Goal: Task Accomplishment & Management: Complete application form

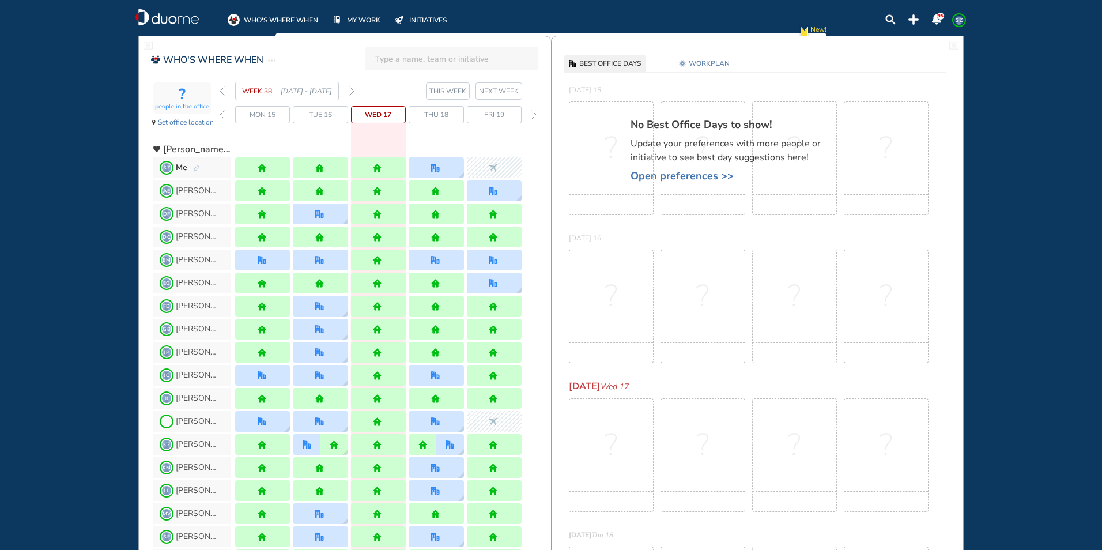
click at [353, 91] on img "forward week" at bounding box center [351, 90] width 5 height 9
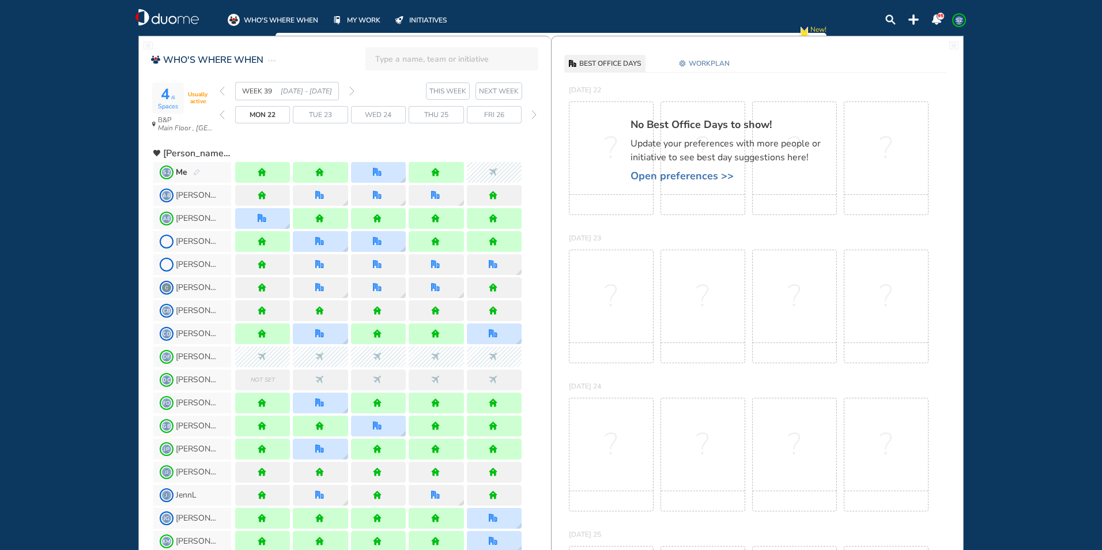
click at [352, 91] on img "forward week" at bounding box center [351, 90] width 5 height 9
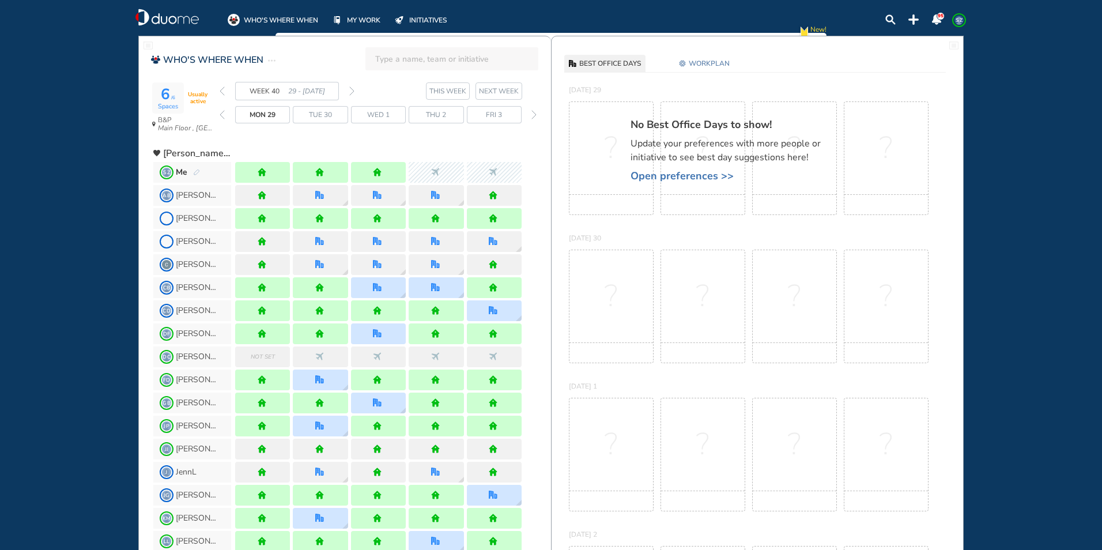
click at [352, 91] on img "forward week" at bounding box center [351, 90] width 5 height 9
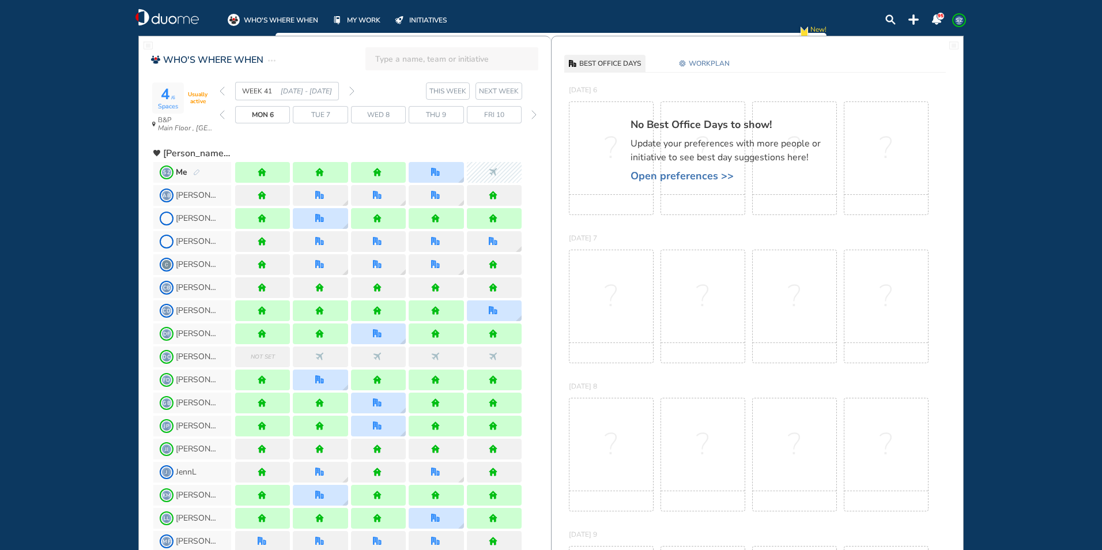
click at [224, 91] on img "back week" at bounding box center [222, 90] width 5 height 9
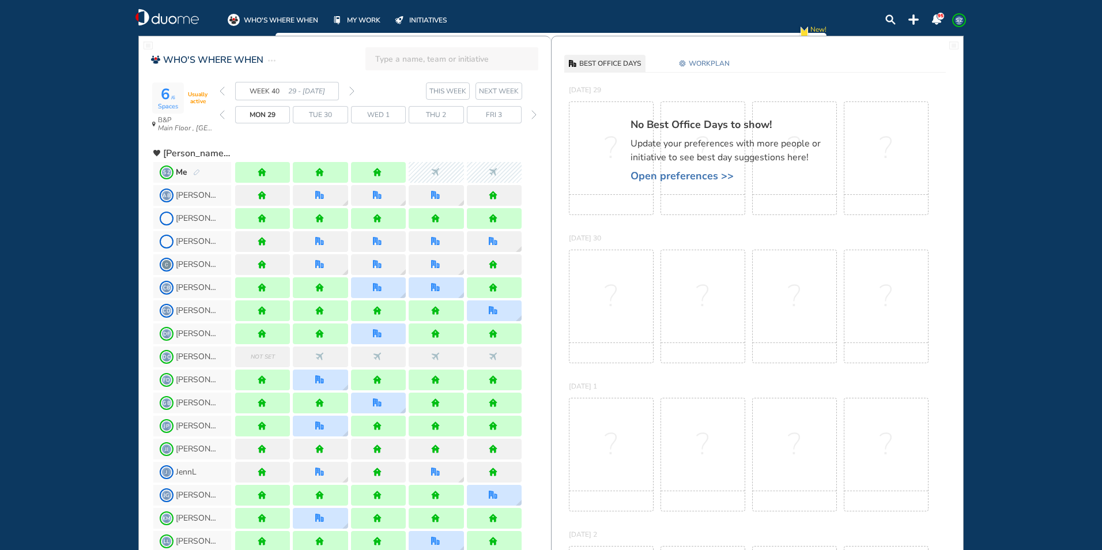
click at [352, 88] on img "forward week" at bounding box center [351, 90] width 5 height 9
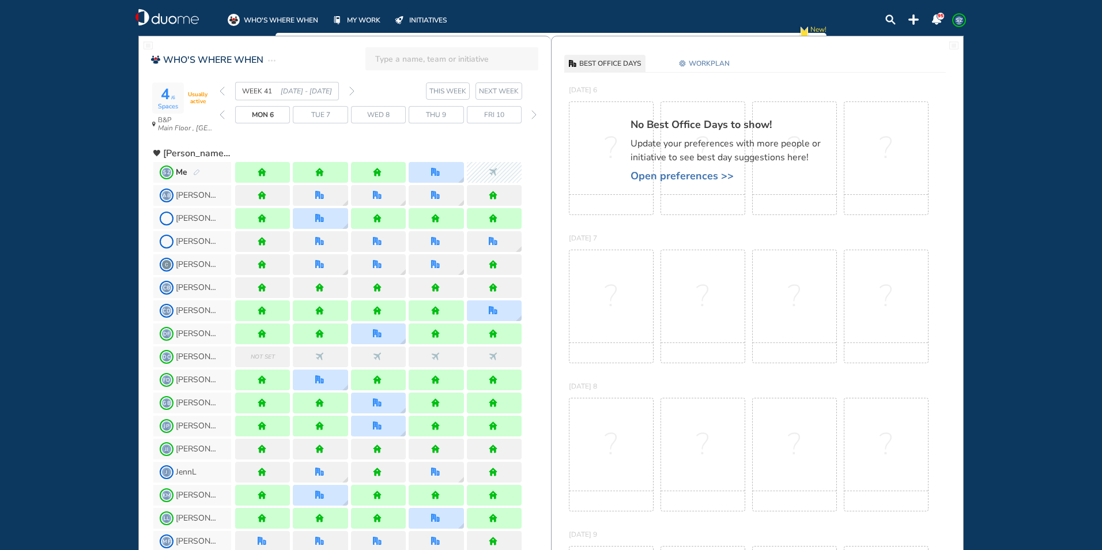
click at [352, 88] on img "forward week" at bounding box center [351, 90] width 5 height 9
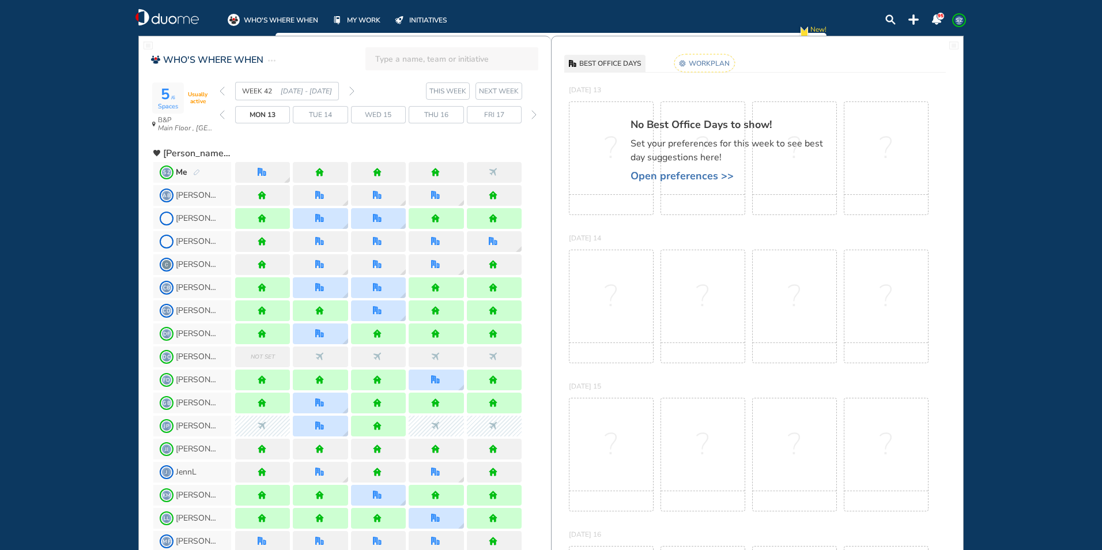
click at [699, 64] on rect at bounding box center [705, 63] width 61 height 18
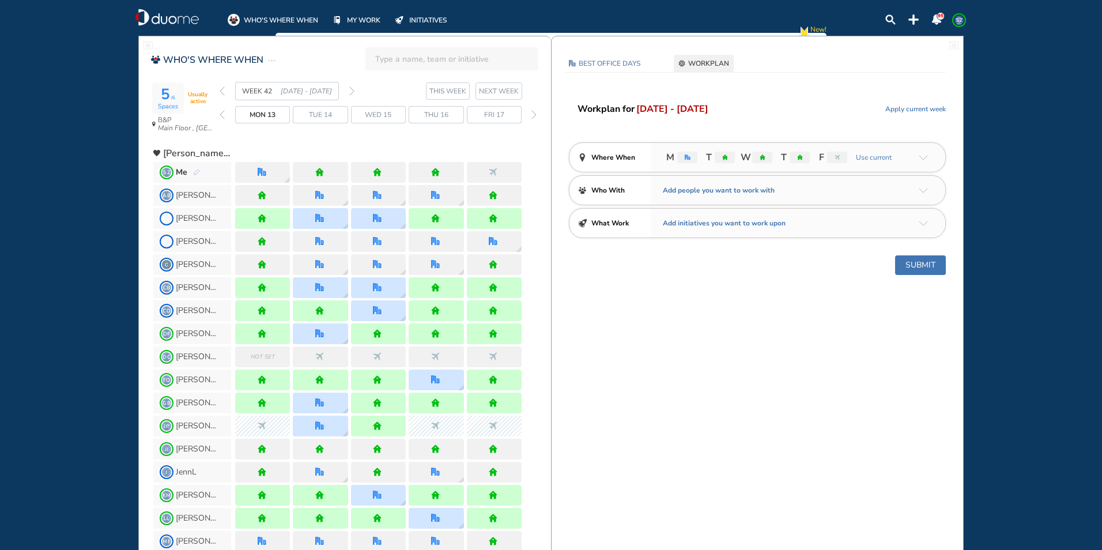
click at [924, 155] on img "arrow-down-a5b4c4" at bounding box center [923, 157] width 9 height 5
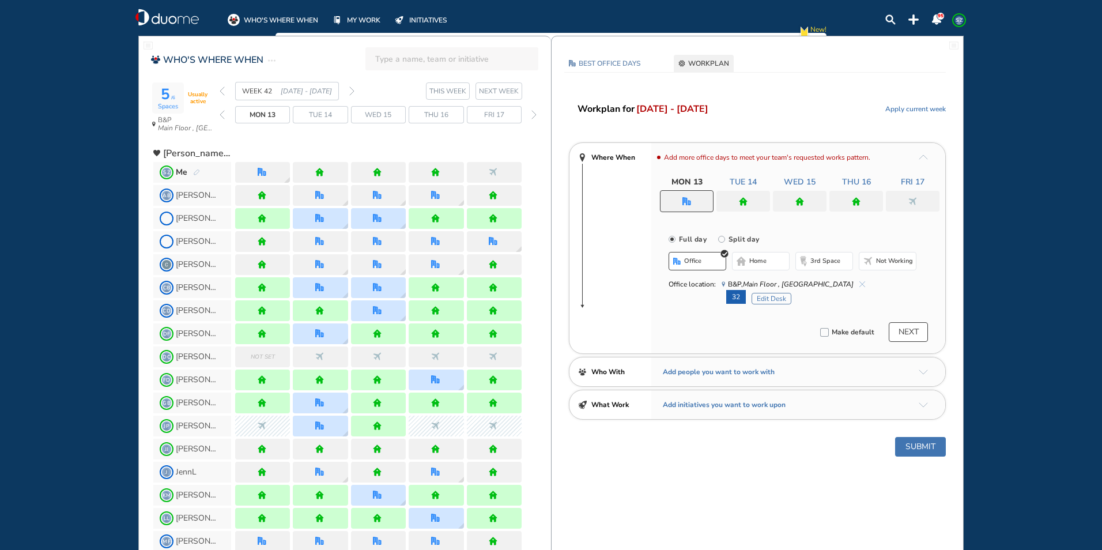
click at [697, 199] on div at bounding box center [687, 201] width 54 height 22
click at [861, 197] on div at bounding box center [857, 201] width 54 height 21
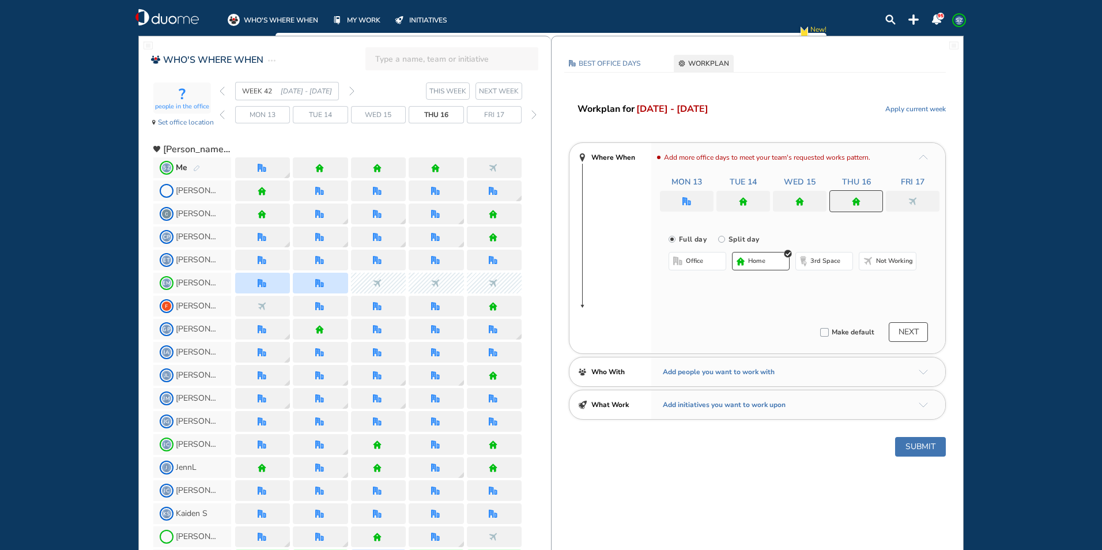
click at [702, 261] on span "office" at bounding box center [694, 261] width 17 height 9
click at [702, 283] on button "Select location" at bounding box center [699, 284] width 46 height 12
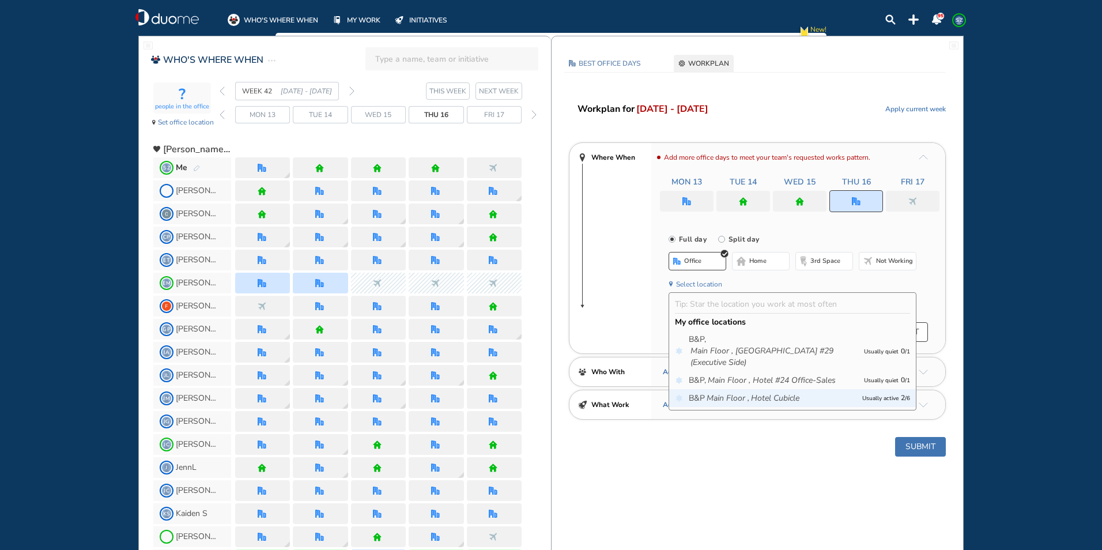
click at [754, 401] on icon "Hotel Cubicle" at bounding box center [775, 399] width 48 height 12
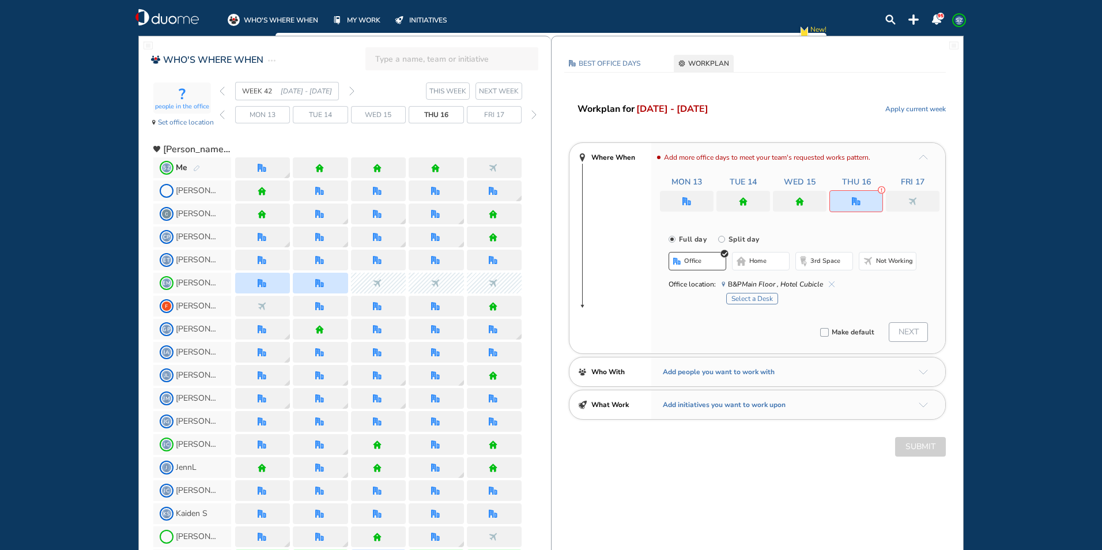
click at [759, 297] on button "Select a Desk" at bounding box center [752, 299] width 52 height 12
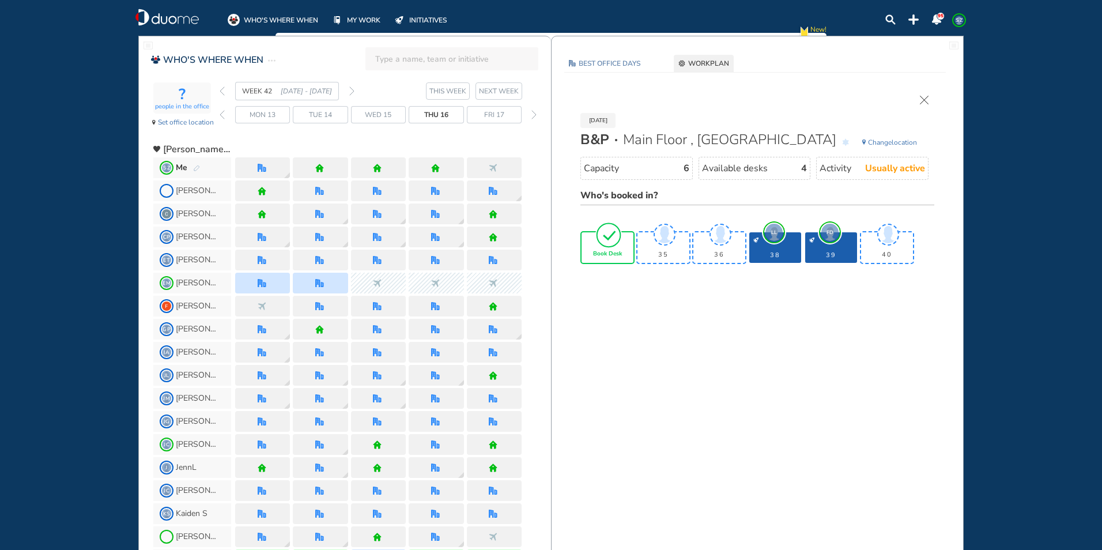
click at [604, 244] on img "tick-rounded-outline" at bounding box center [609, 234] width 27 height 27
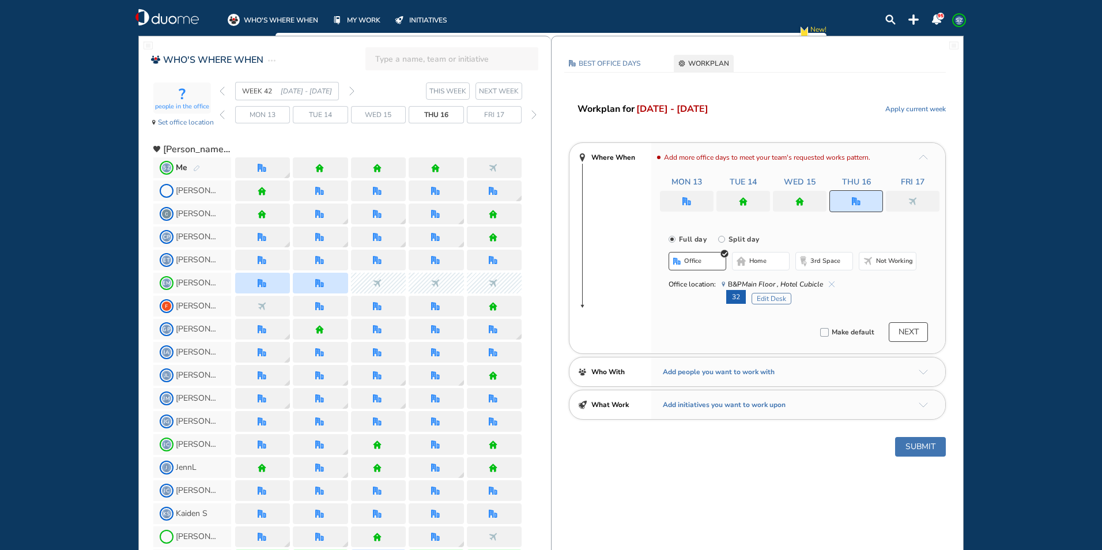
click at [800, 197] on img "home" at bounding box center [800, 201] width 9 height 9
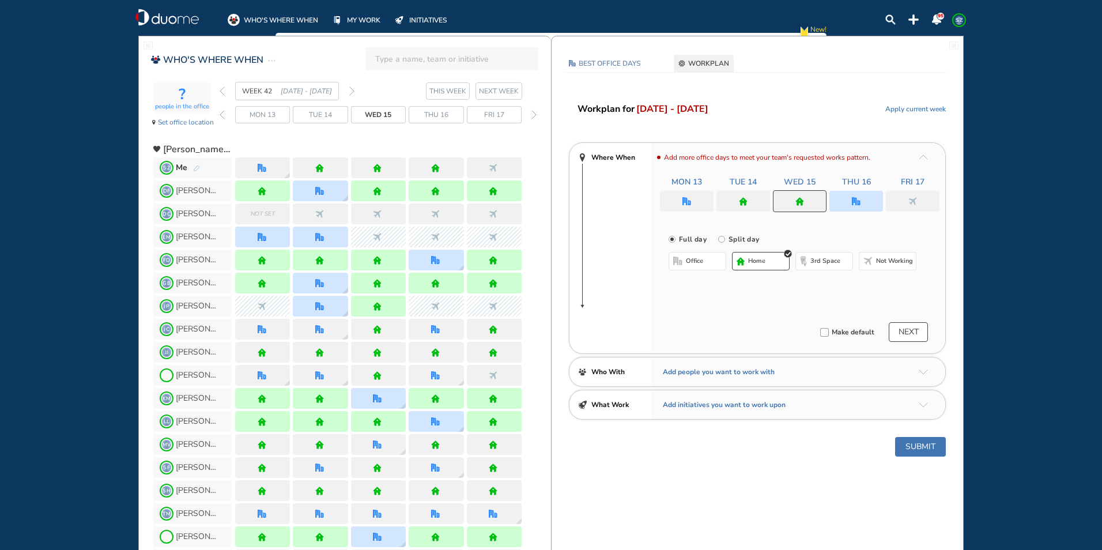
click at [766, 261] on button "home" at bounding box center [761, 261] width 58 height 18
click at [755, 204] on div at bounding box center [744, 201] width 54 height 21
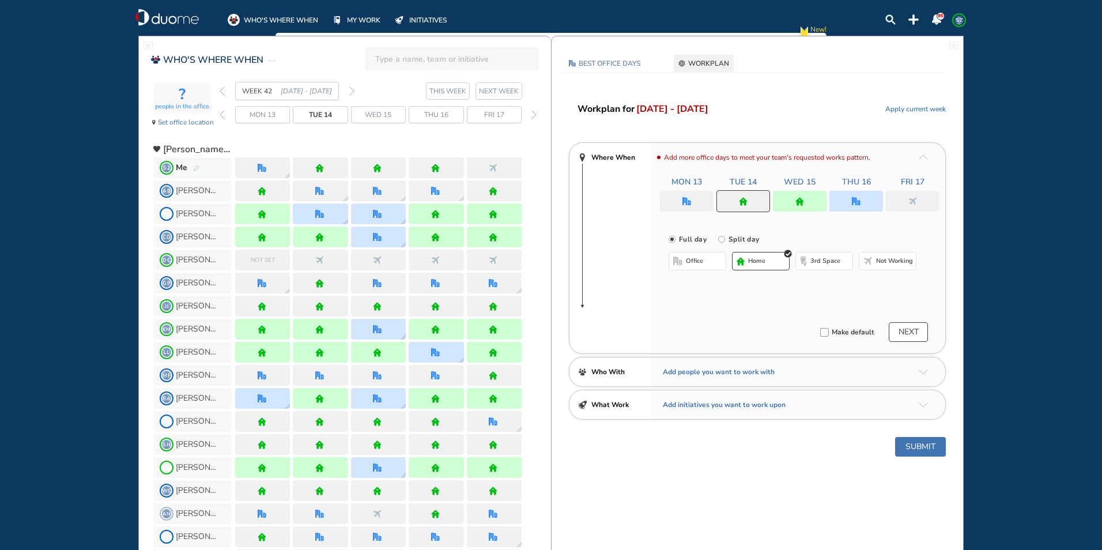
click at [707, 263] on button "office" at bounding box center [698, 261] width 58 height 18
click at [686, 190] on div "Mon 13 Tue 14 Wed 15 Thu 16 Fri 17" at bounding box center [800, 193] width 280 height 35
click at [684, 198] on img "office" at bounding box center [687, 201] width 9 height 9
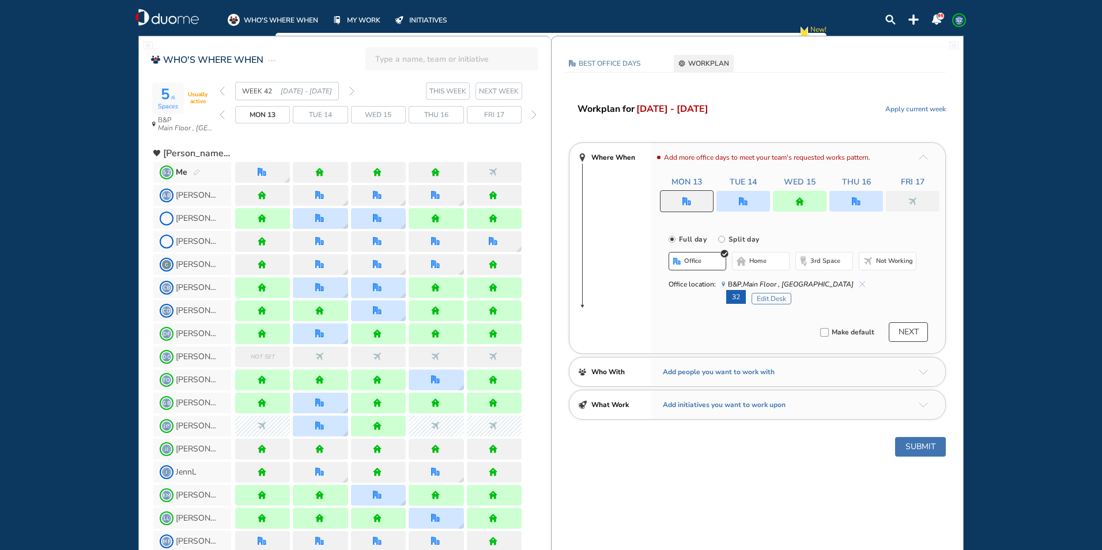
click at [780, 296] on button "Edit Desk" at bounding box center [772, 299] width 40 height 12
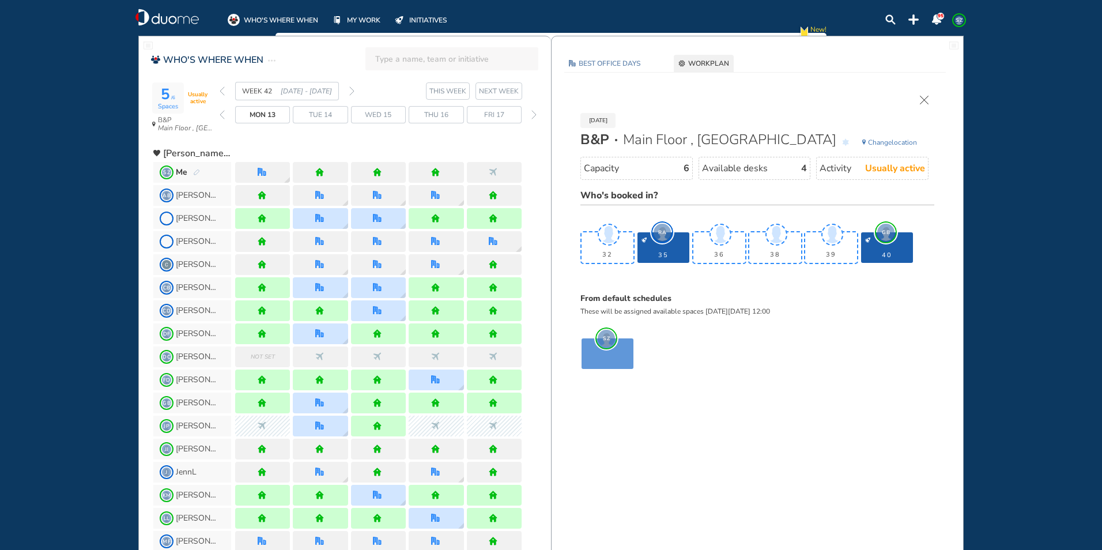
click at [884, 232] on span "GB" at bounding box center [886, 232] width 17 height 17
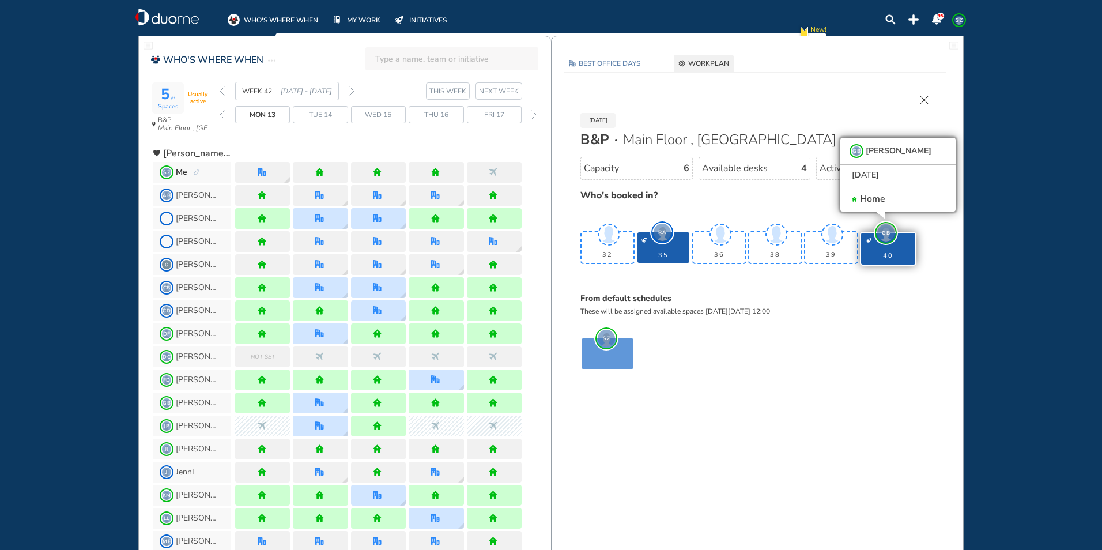
click at [924, 95] on div "[DATE] B&P Main Floor , Hotel Cubicle Change location Capacity 6 Available desk…" at bounding box center [757, 247] width 389 height 326
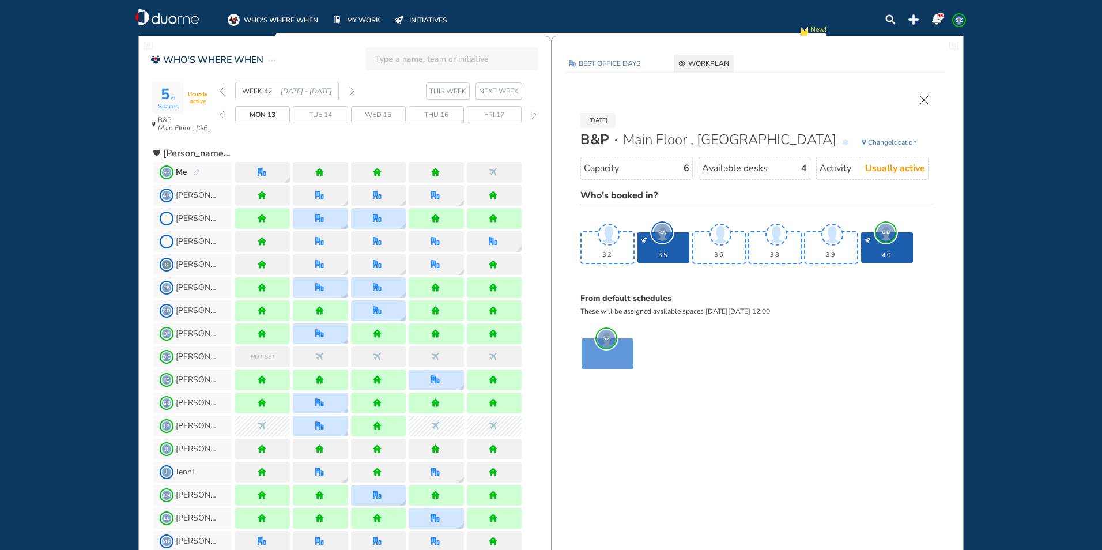
click at [923, 97] on img "cross-thin" at bounding box center [924, 100] width 9 height 9
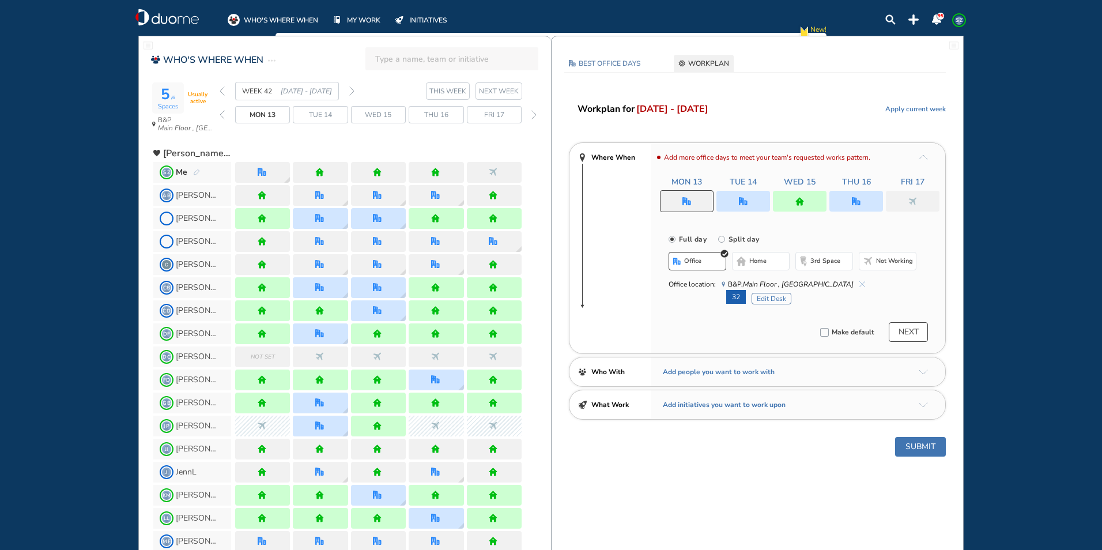
click at [695, 259] on span "office" at bounding box center [692, 261] width 17 height 9
click at [860, 283] on img "cross-thin-blue" at bounding box center [863, 284] width 6 height 6
click at [882, 263] on span "Not working" at bounding box center [894, 261] width 37 height 9
click at [769, 262] on button "home" at bounding box center [761, 261] width 58 height 18
click at [682, 260] on img "office-bdbdbd" at bounding box center [677, 261] width 9 height 9
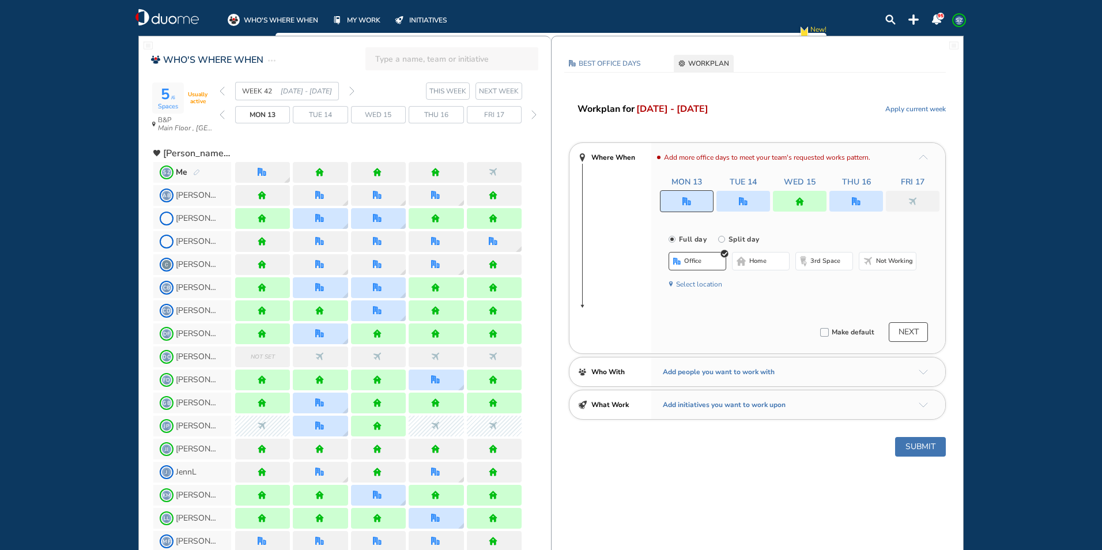
click at [752, 266] on button "home" at bounding box center [761, 261] width 58 height 18
click at [742, 201] on img "office" at bounding box center [743, 201] width 9 height 9
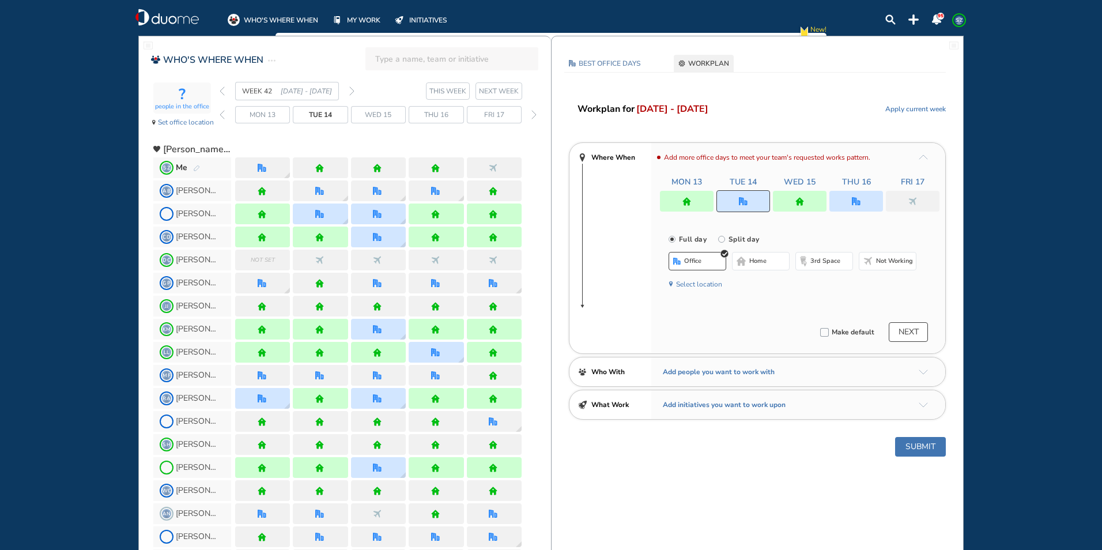
click at [749, 257] on button "home" at bounding box center [761, 261] width 58 height 18
click at [854, 201] on img "office" at bounding box center [856, 201] width 9 height 9
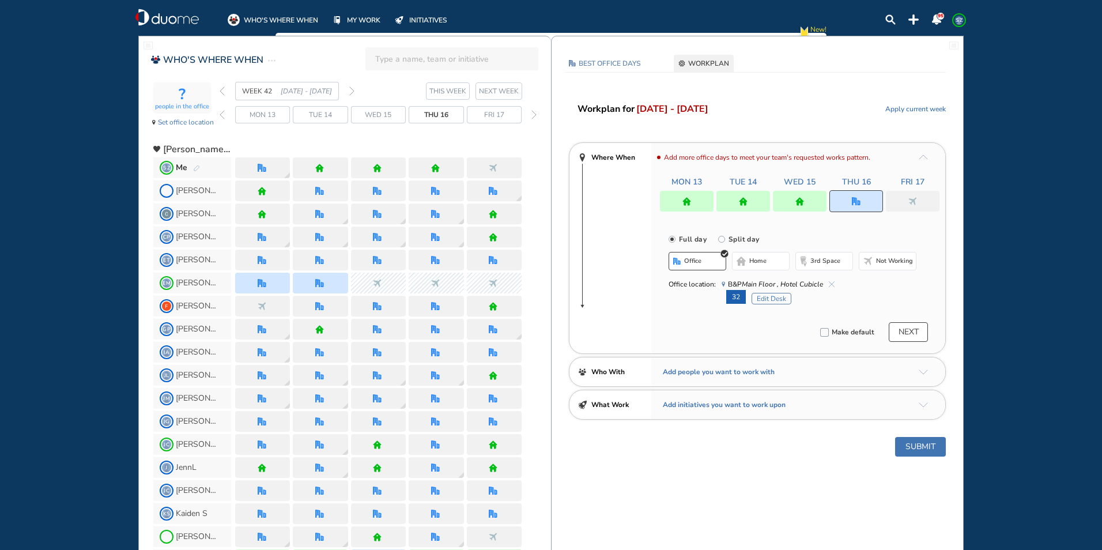
click at [918, 446] on button "Submit" at bounding box center [920, 447] width 51 height 20
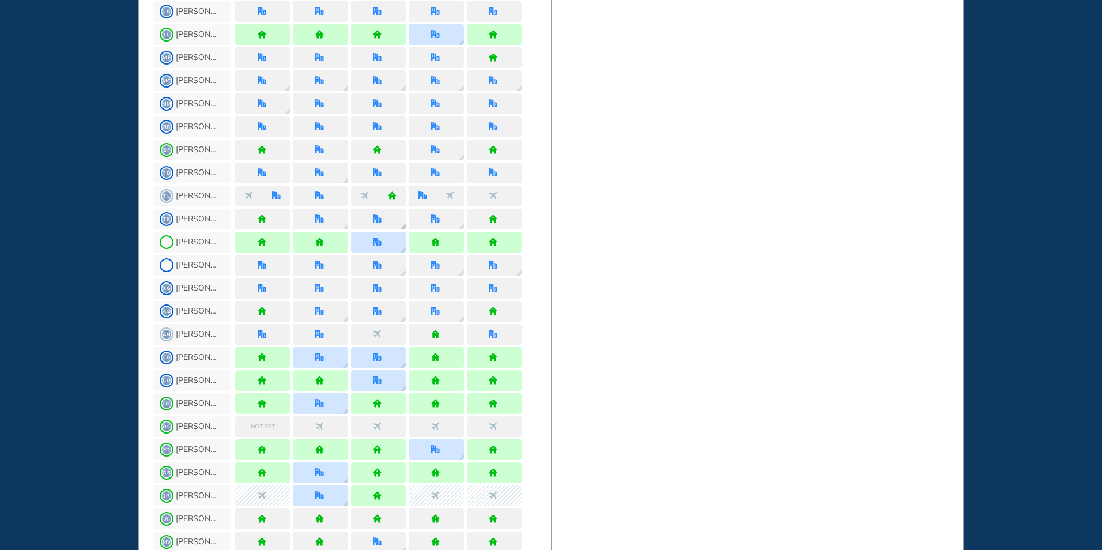
scroll to position [577, 0]
click at [318, 470] on img "office" at bounding box center [319, 472] width 9 height 9
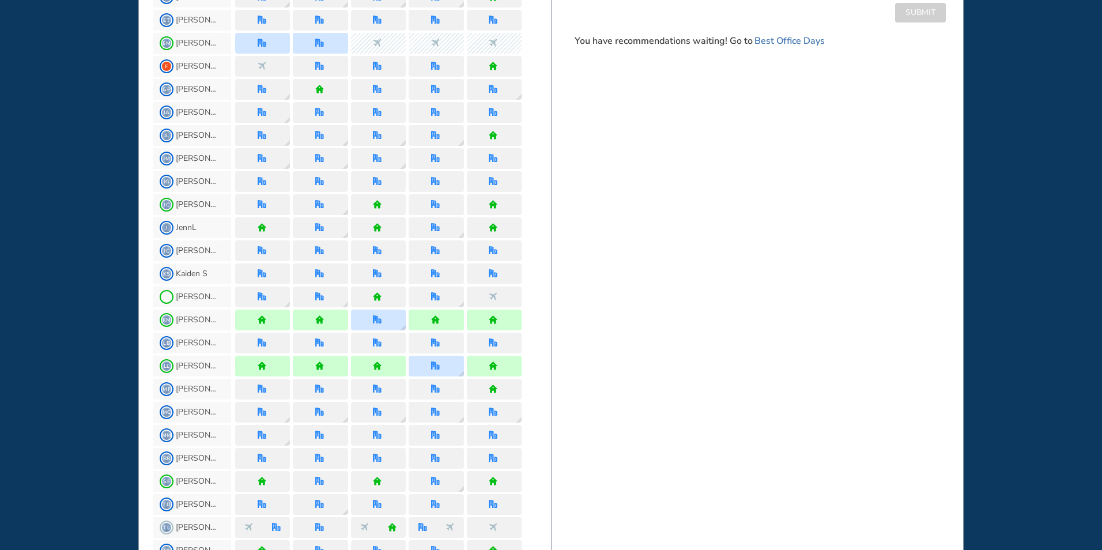
scroll to position [0, 0]
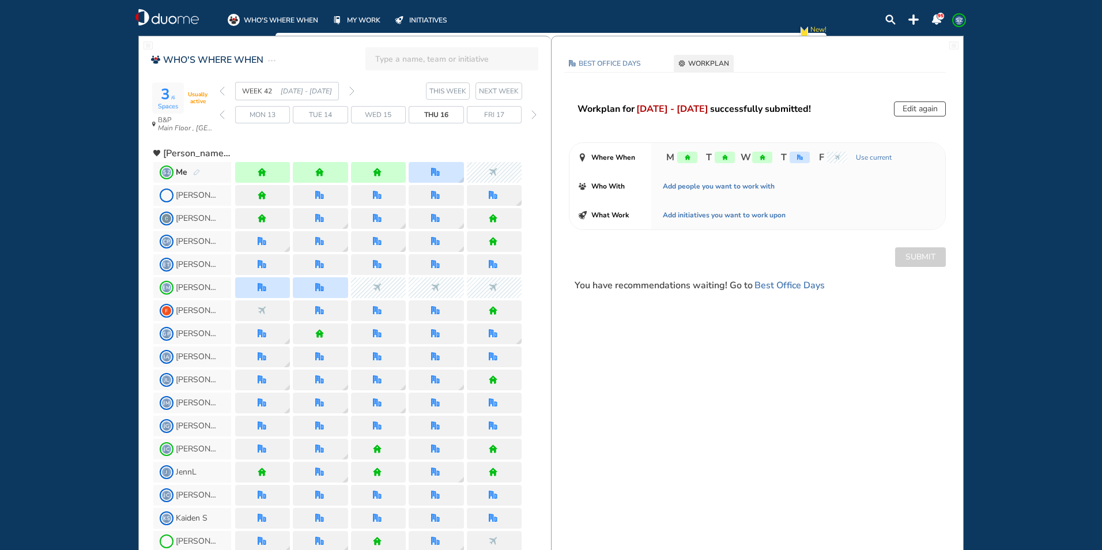
click at [221, 94] on img "back week" at bounding box center [222, 90] width 5 height 9
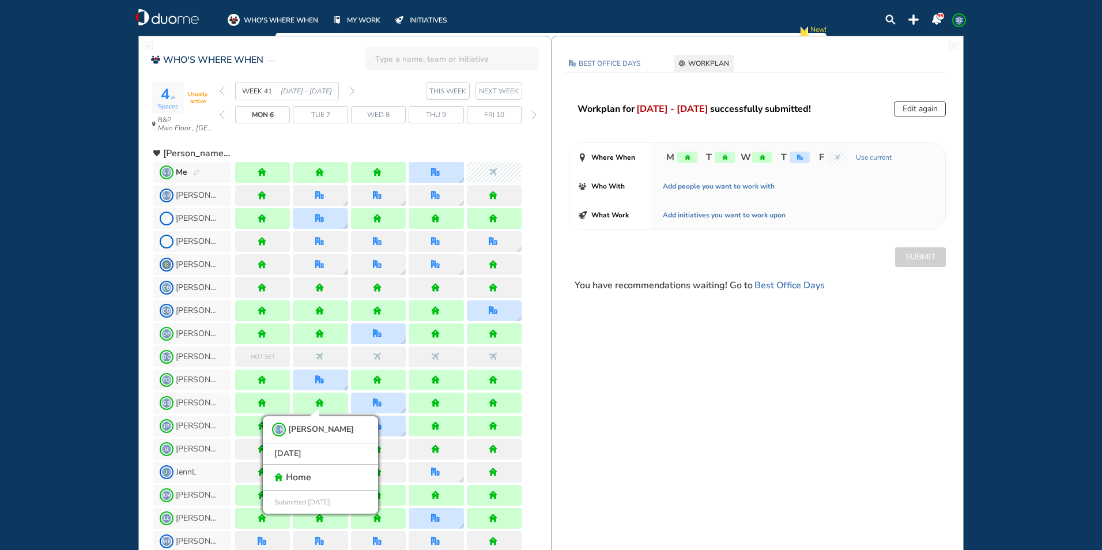
click at [424, 116] on div "Thu 9" at bounding box center [436, 114] width 55 height 17
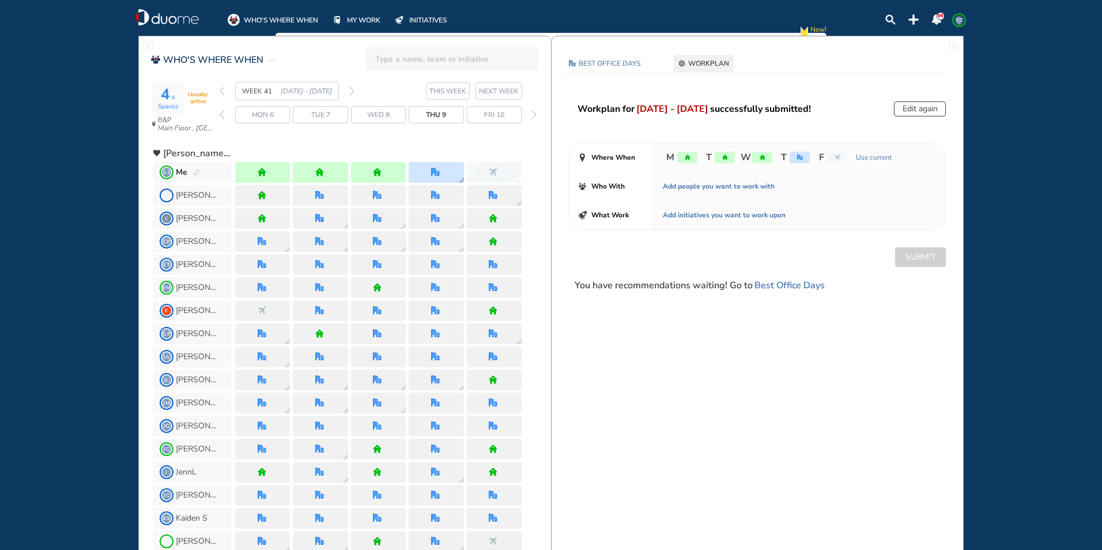
click at [437, 166] on div at bounding box center [436, 172] width 55 height 21
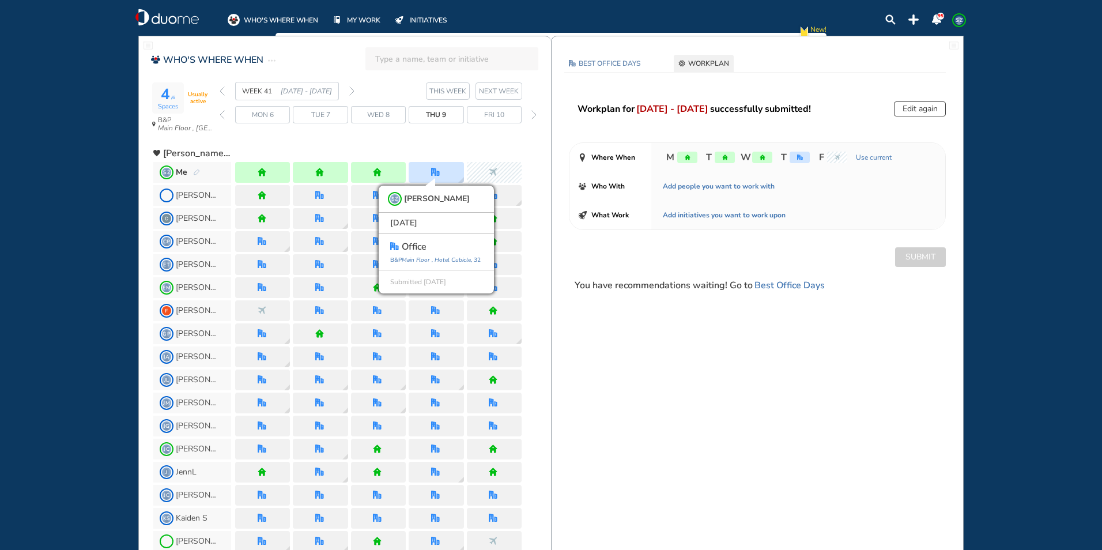
click at [353, 89] on img "forward week" at bounding box center [351, 90] width 5 height 9
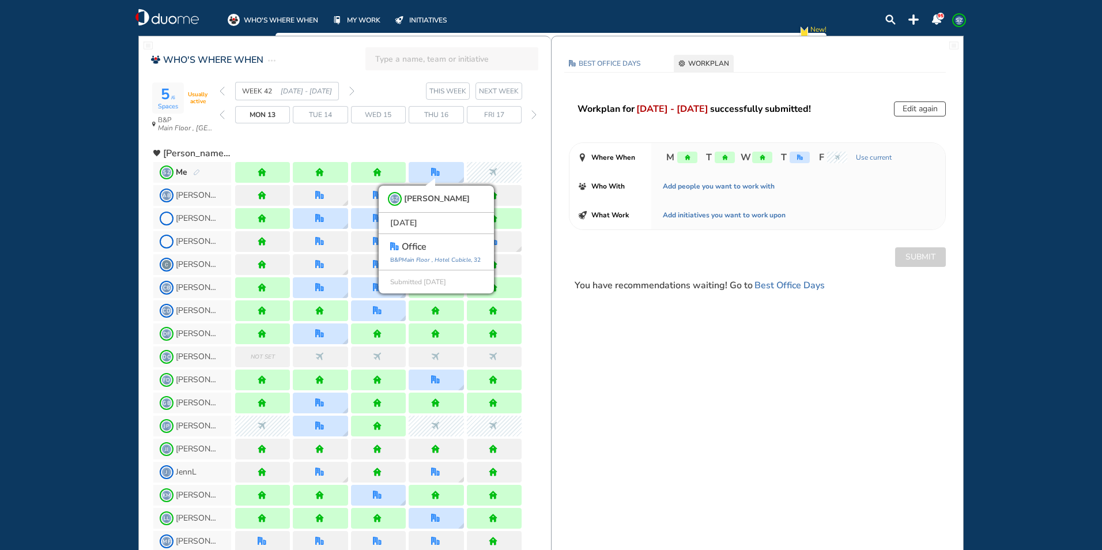
click at [430, 112] on span "Thu 16" at bounding box center [436, 115] width 24 height 12
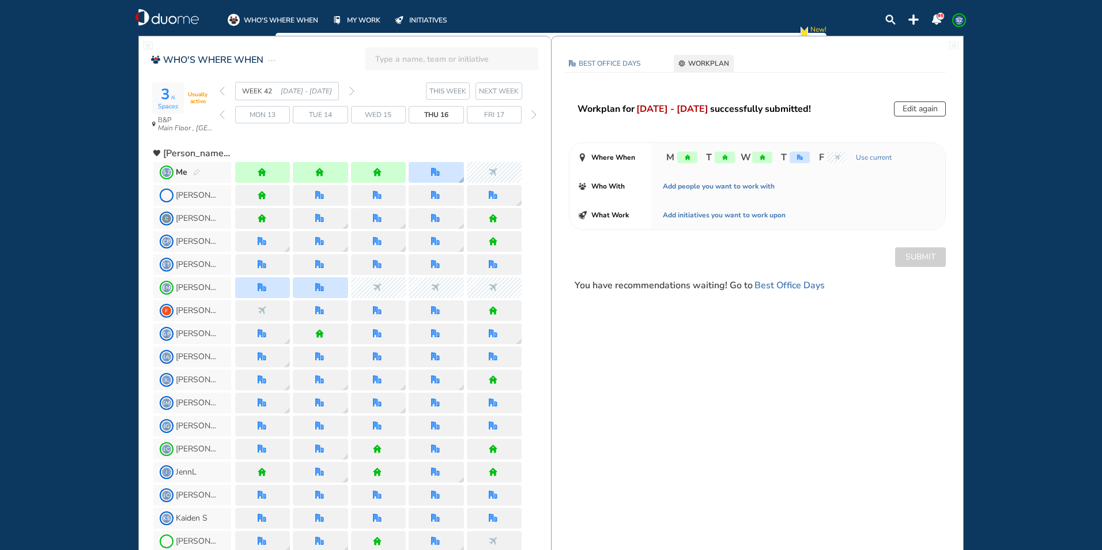
click at [449, 169] on div at bounding box center [436, 172] width 55 height 21
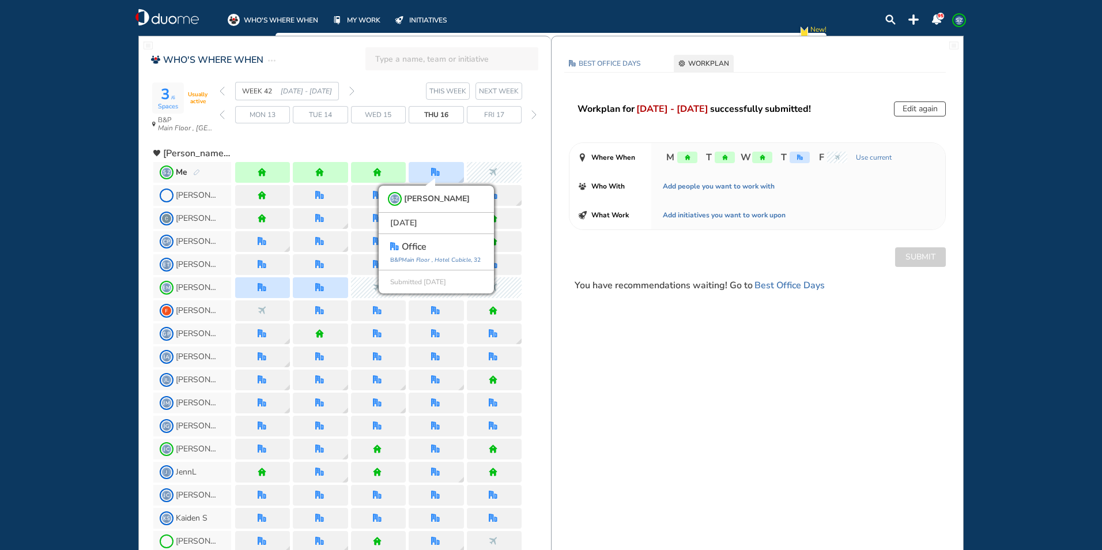
click at [353, 90] on img "forward week" at bounding box center [351, 90] width 5 height 9
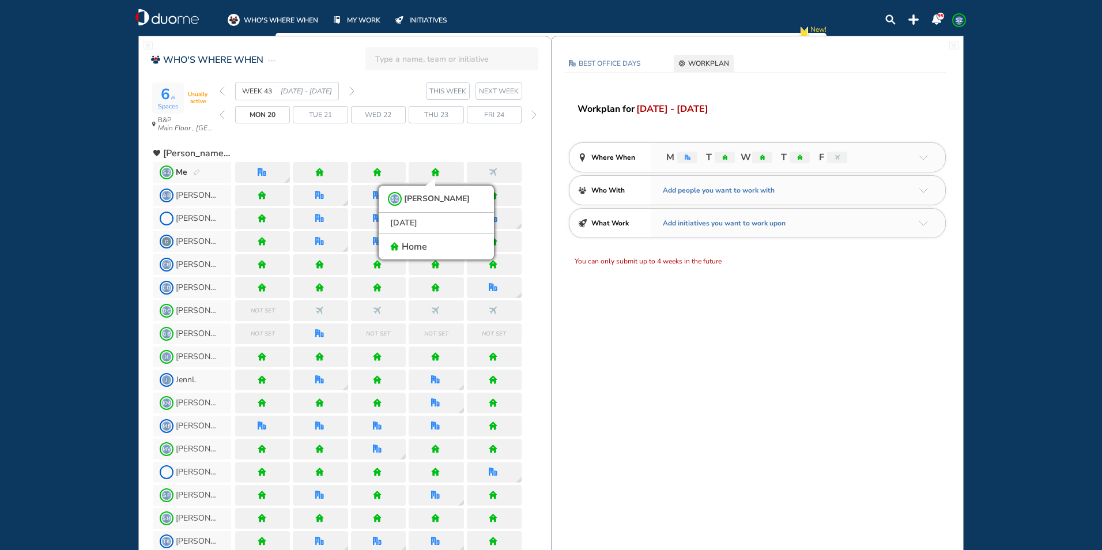
click at [223, 90] on img "back week" at bounding box center [222, 90] width 5 height 9
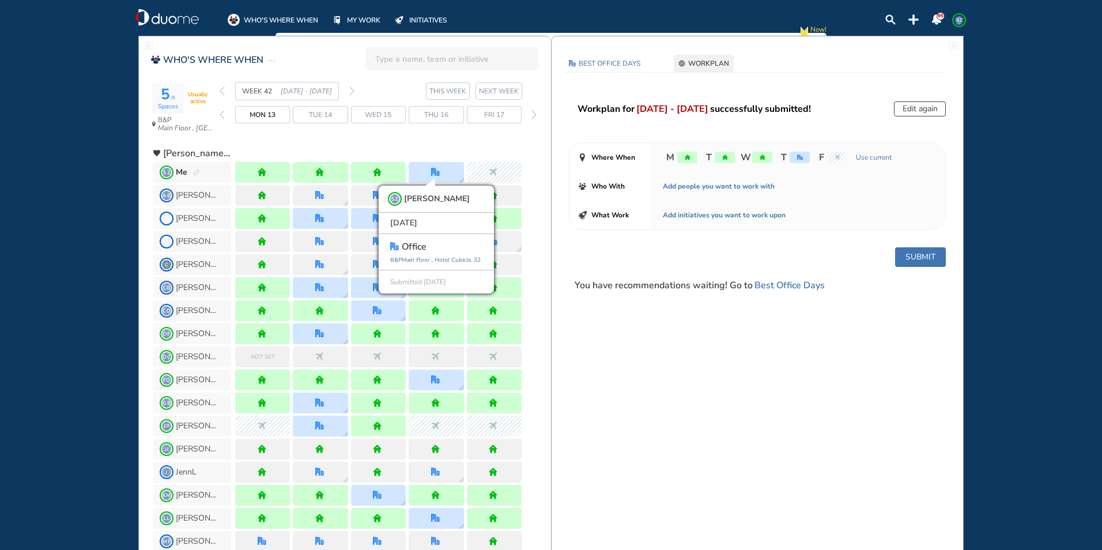
click at [452, 115] on div "Thu 16" at bounding box center [436, 114] width 55 height 17
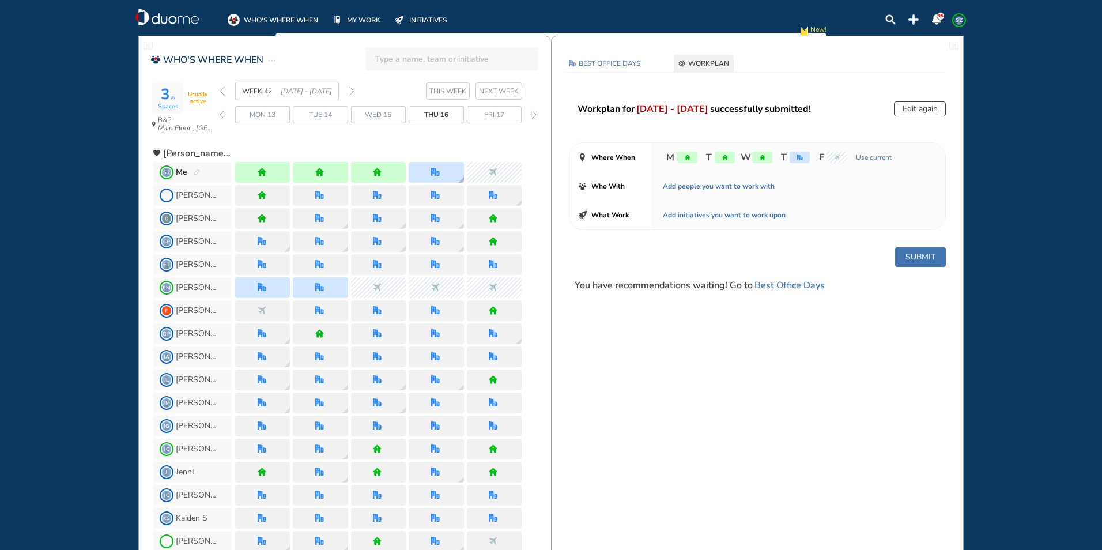
click at [454, 167] on div at bounding box center [436, 172] width 55 height 21
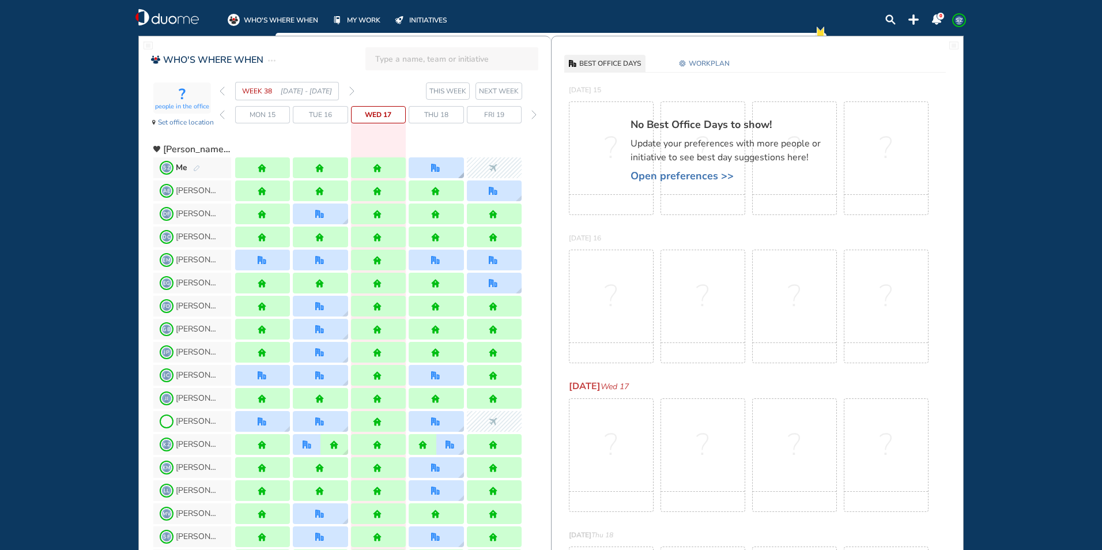
click at [449, 171] on div at bounding box center [436, 167] width 55 height 21
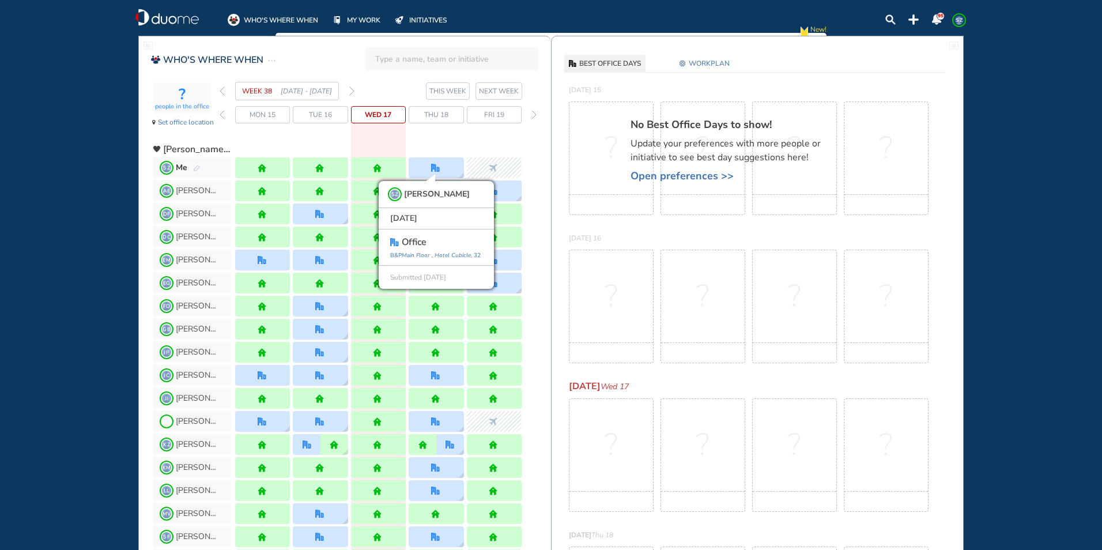
click at [352, 91] on img "forward week" at bounding box center [351, 90] width 5 height 9
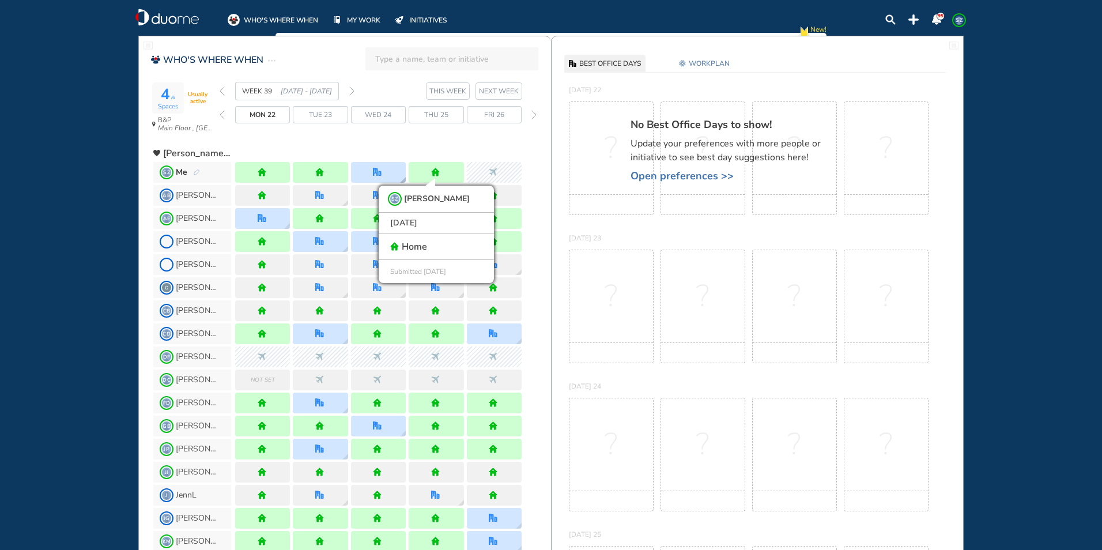
click at [383, 171] on div at bounding box center [378, 172] width 10 height 9
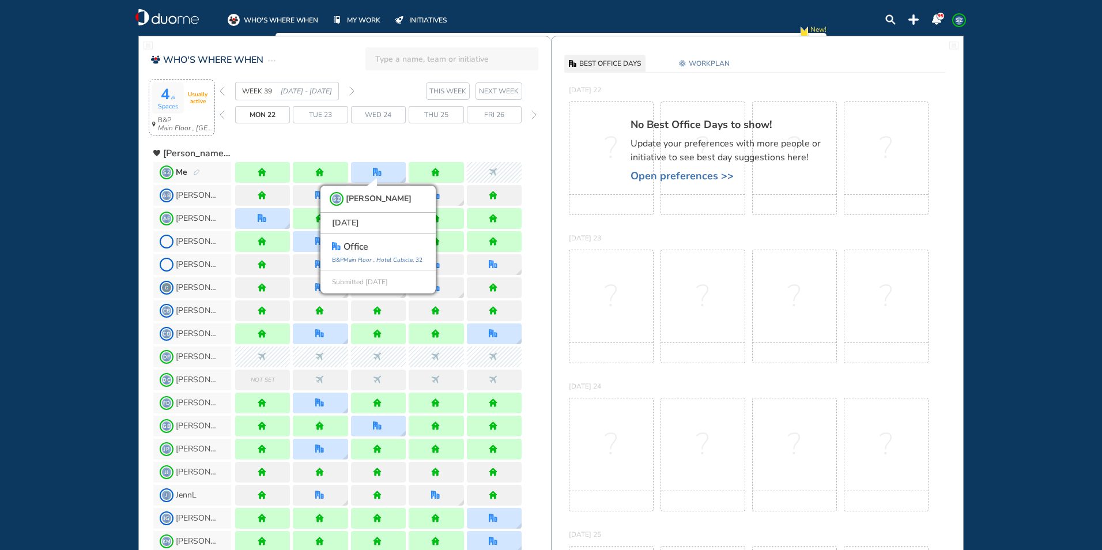
click at [178, 108] on span "Spaces" at bounding box center [168, 106] width 20 height 7
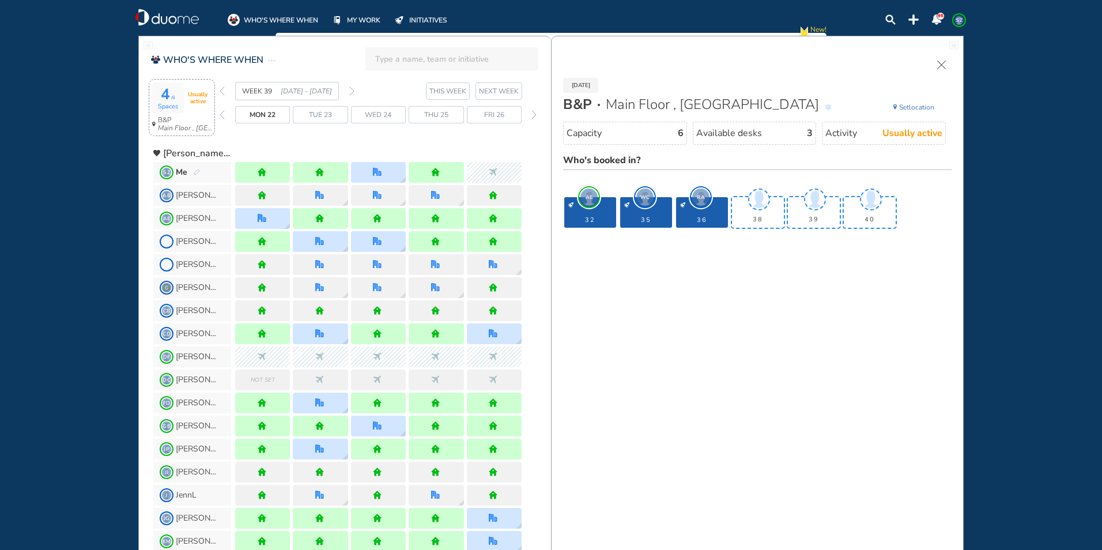
click at [643, 195] on span "WC" at bounding box center [645, 197] width 17 height 17
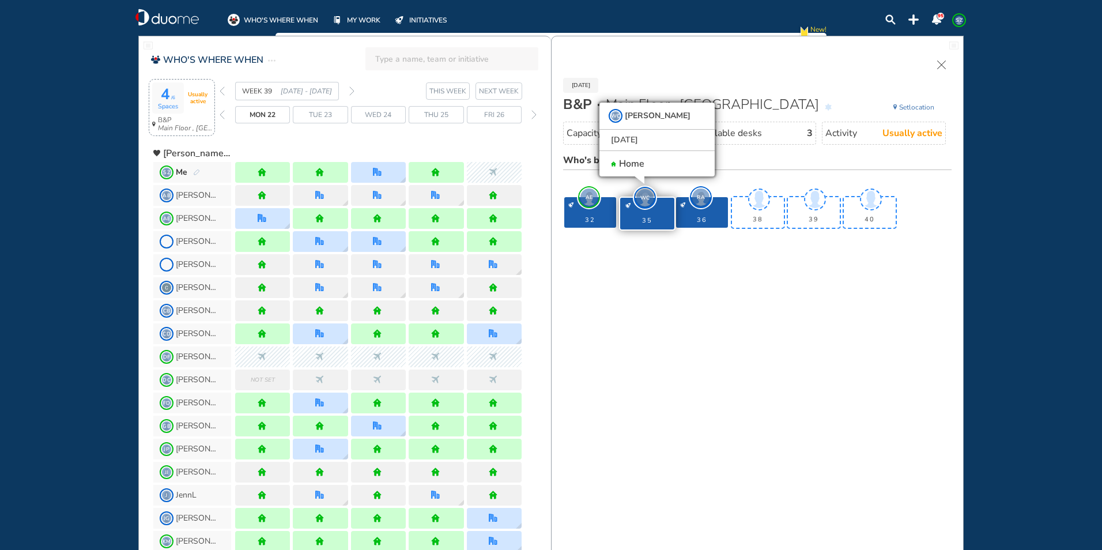
click at [588, 200] on span "AE" at bounding box center [589, 197] width 17 height 17
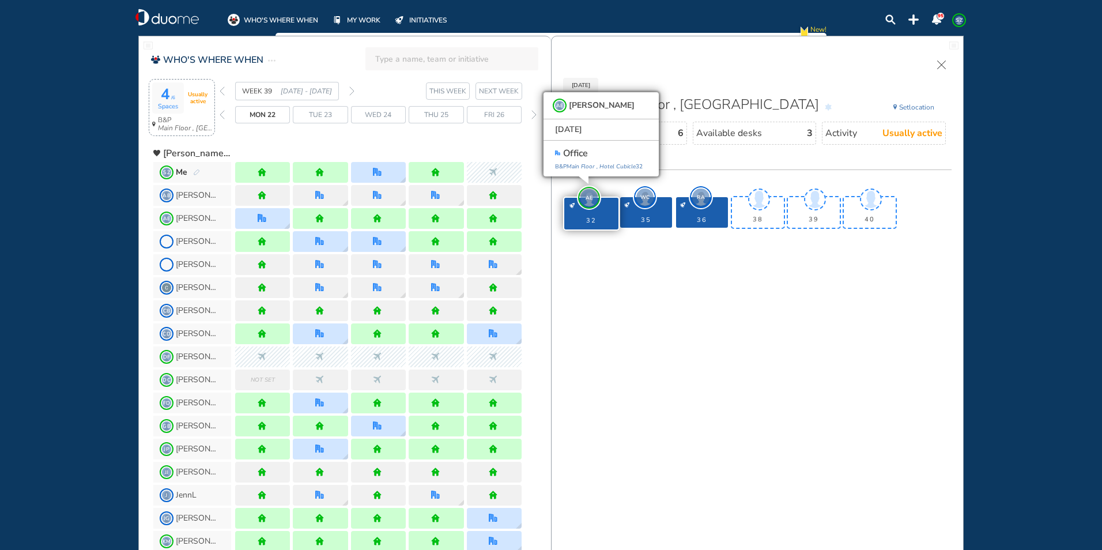
click at [368, 112] on span "Wed 24" at bounding box center [378, 115] width 27 height 12
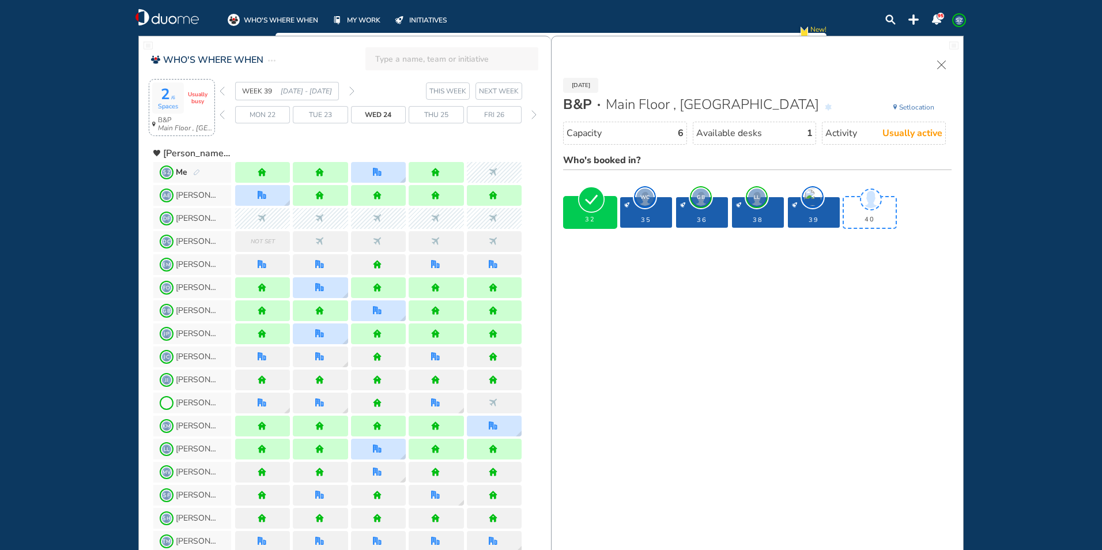
click at [191, 99] on span "Usually busy" at bounding box center [198, 98] width 28 height 14
click at [641, 195] on span "WC" at bounding box center [645, 197] width 17 height 17
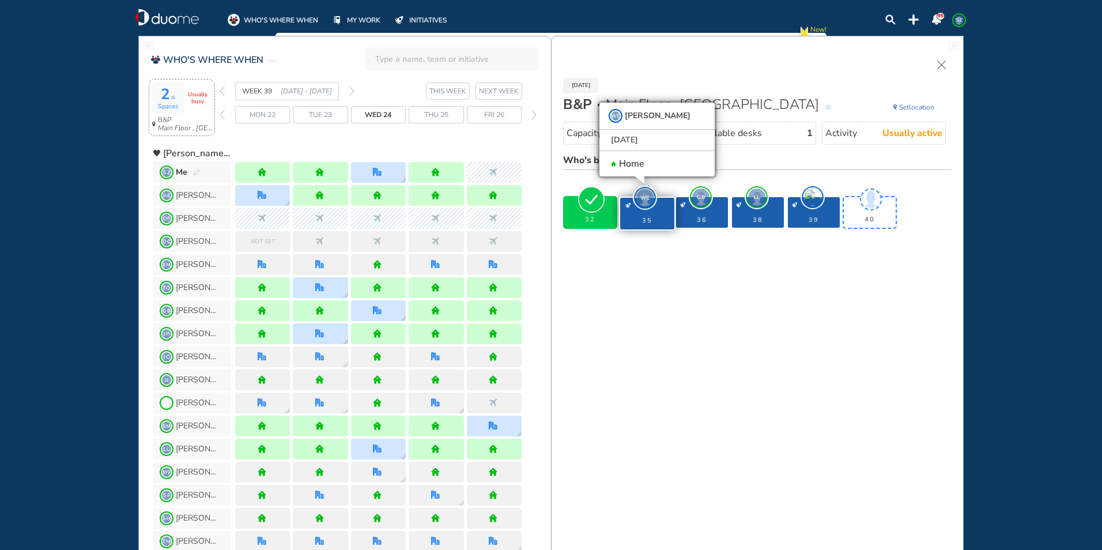
click at [699, 199] on span "GB" at bounding box center [700, 197] width 17 height 17
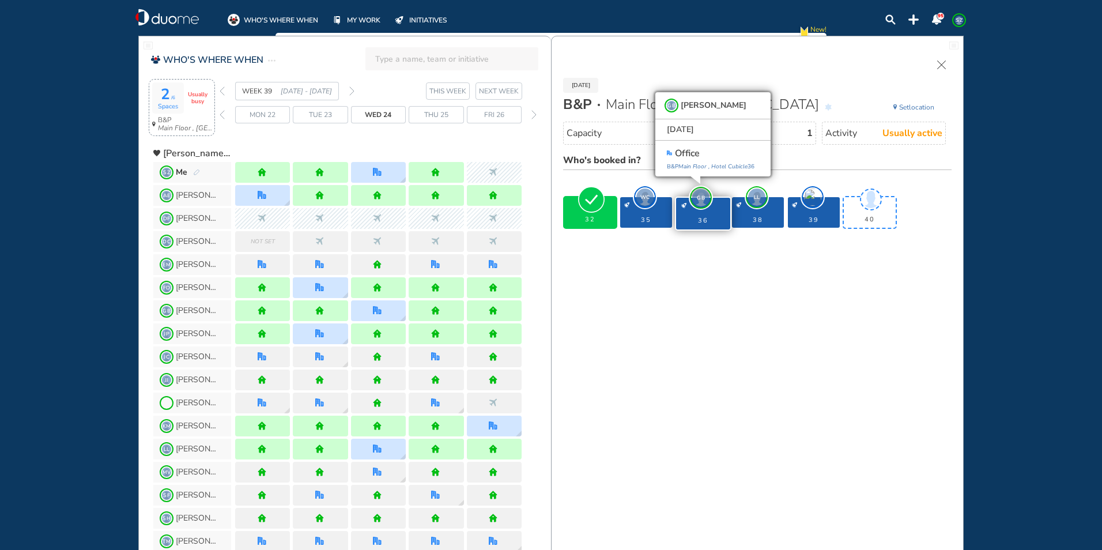
click at [754, 198] on span "LL" at bounding box center [756, 197] width 17 height 17
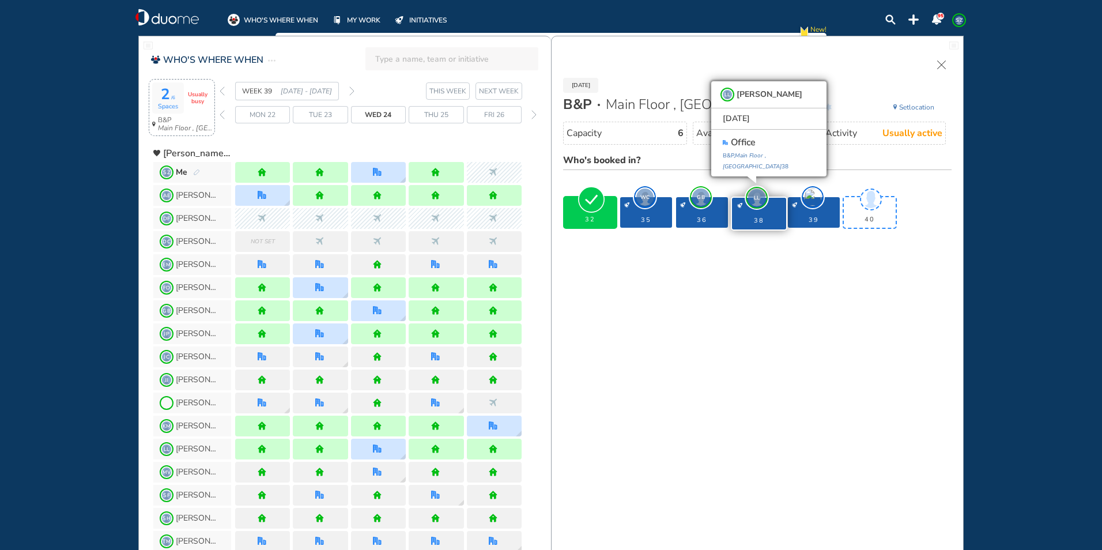
click at [351, 90] on img "forward week" at bounding box center [351, 90] width 5 height 9
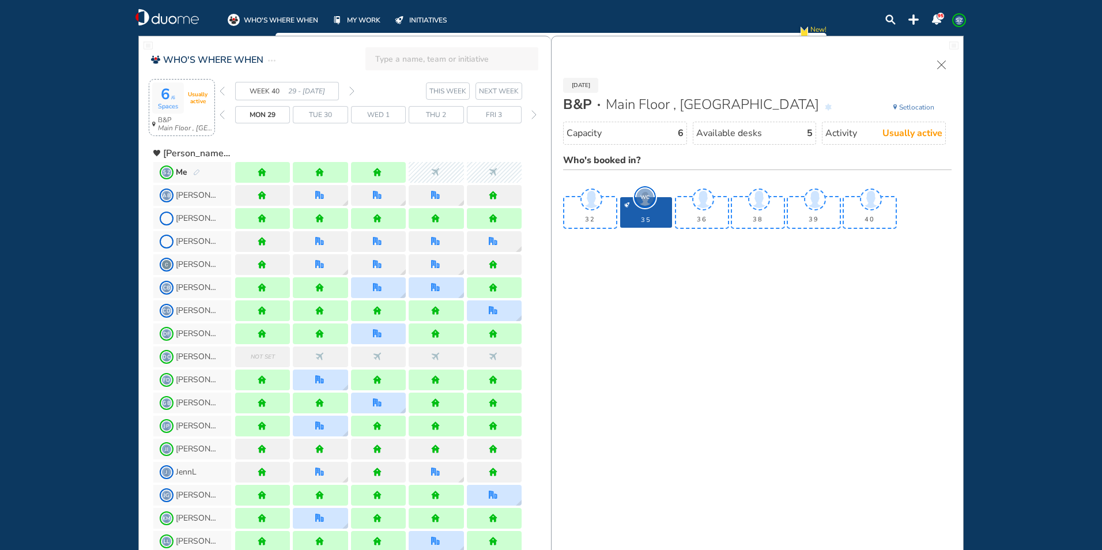
click at [221, 90] on img "back week" at bounding box center [222, 90] width 5 height 9
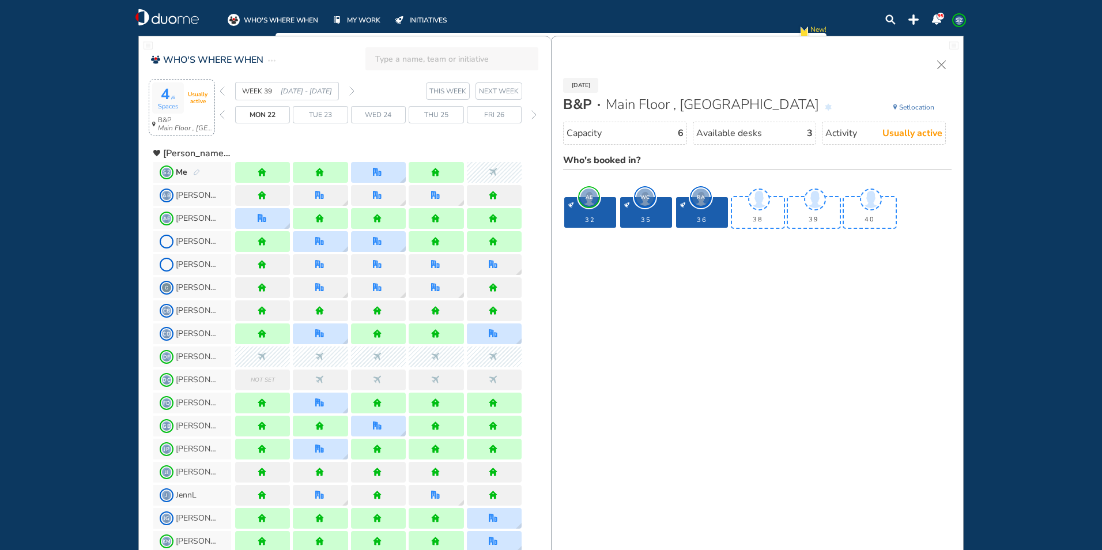
click at [351, 89] on img "forward week" at bounding box center [351, 90] width 5 height 9
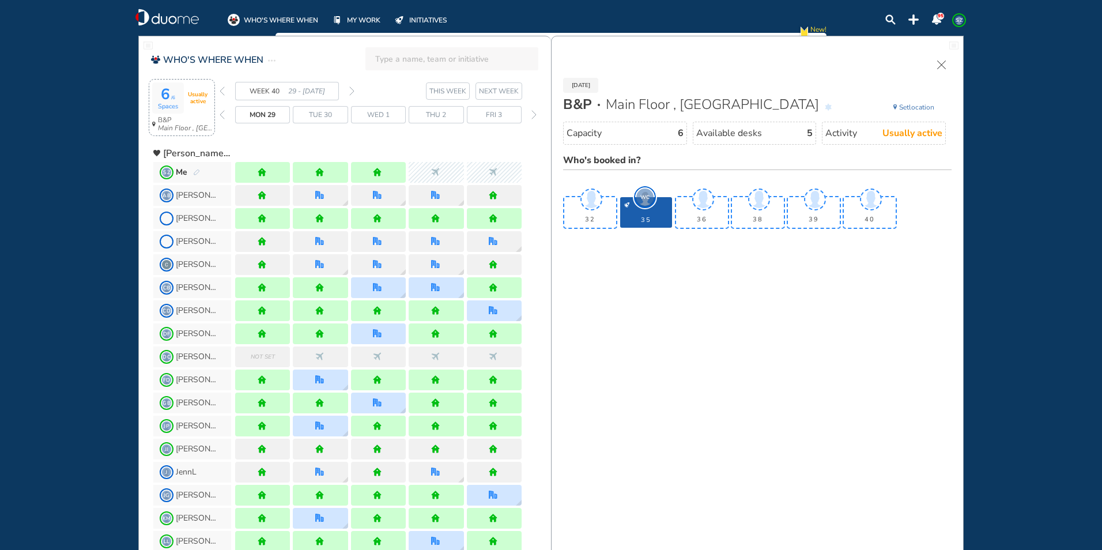
click at [353, 90] on img "forward week" at bounding box center [351, 90] width 5 height 9
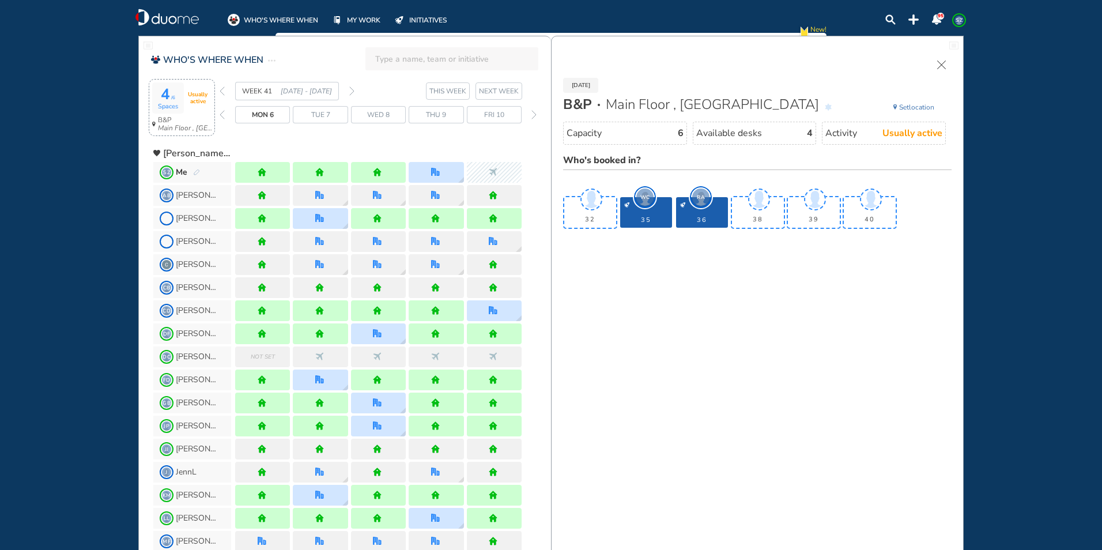
click at [350, 88] on img "forward week" at bounding box center [351, 90] width 5 height 9
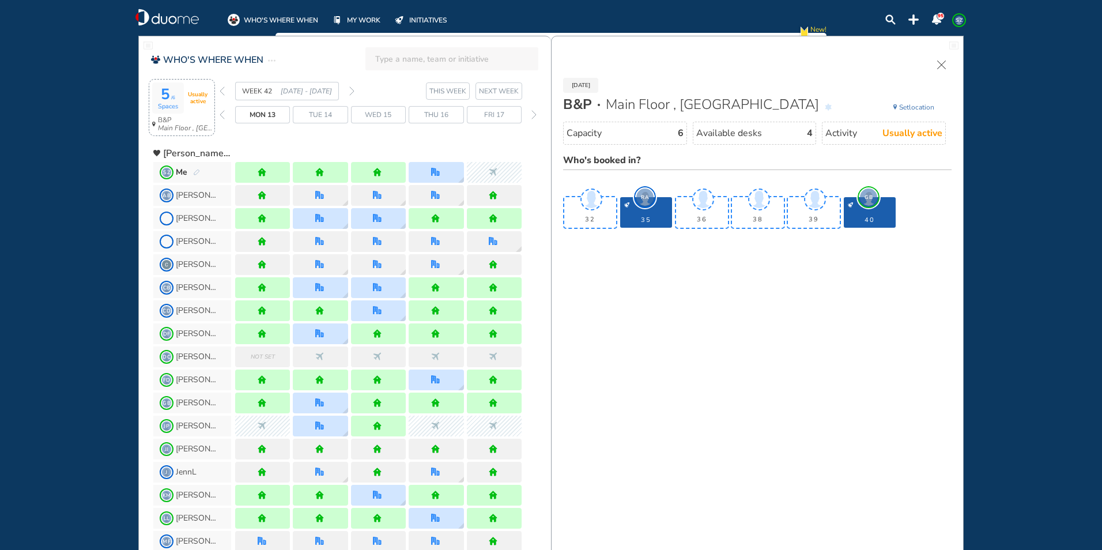
click at [350, 88] on img "forward week" at bounding box center [351, 90] width 5 height 9
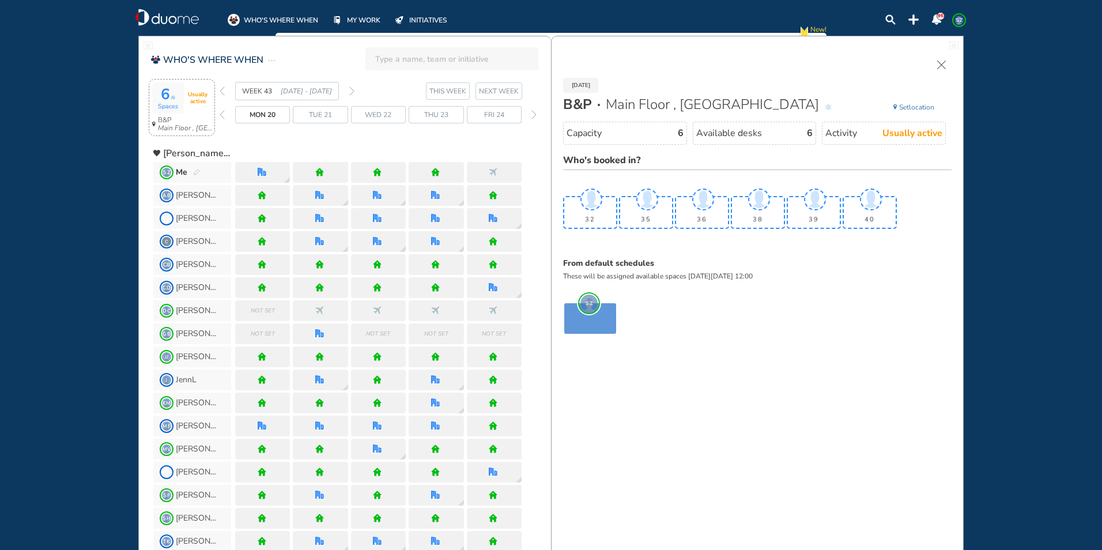
click at [350, 88] on img "forward week" at bounding box center [351, 90] width 5 height 9
